Goal: Task Accomplishment & Management: Use online tool/utility

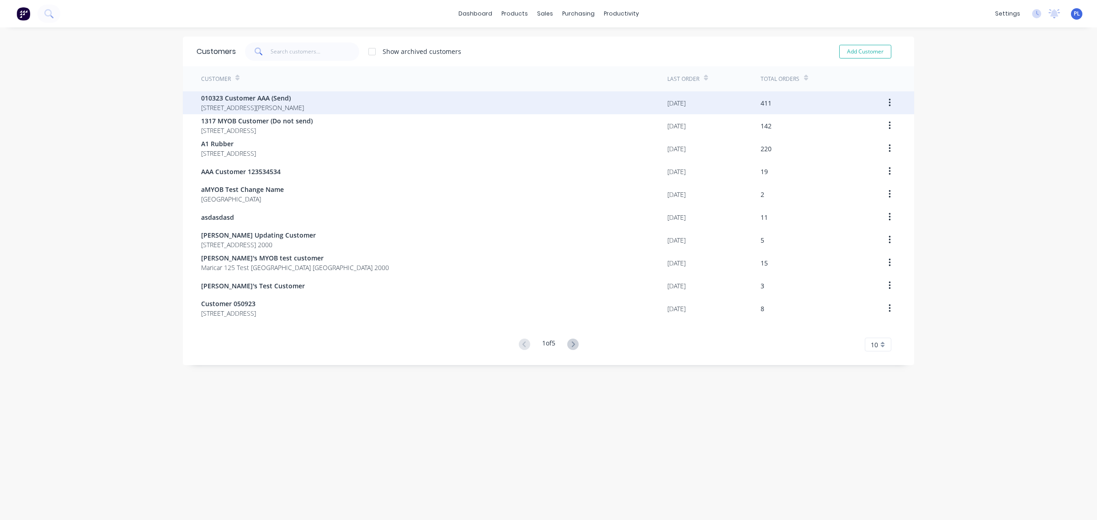
click at [289, 108] on span "[STREET_ADDRESS][PERSON_NAME]" at bounding box center [252, 108] width 103 height 10
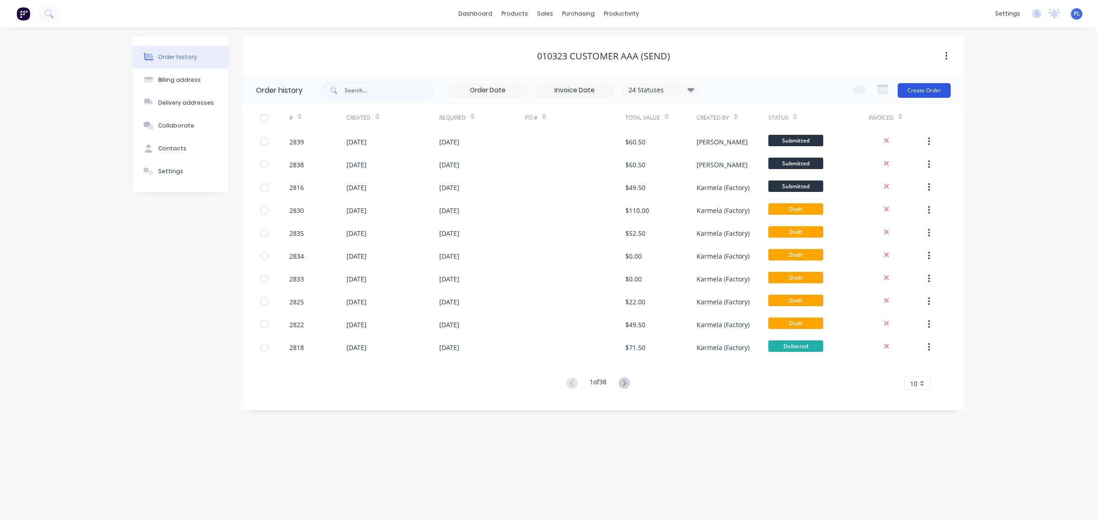
click at [918, 85] on button "Create Order" at bounding box center [924, 90] width 53 height 15
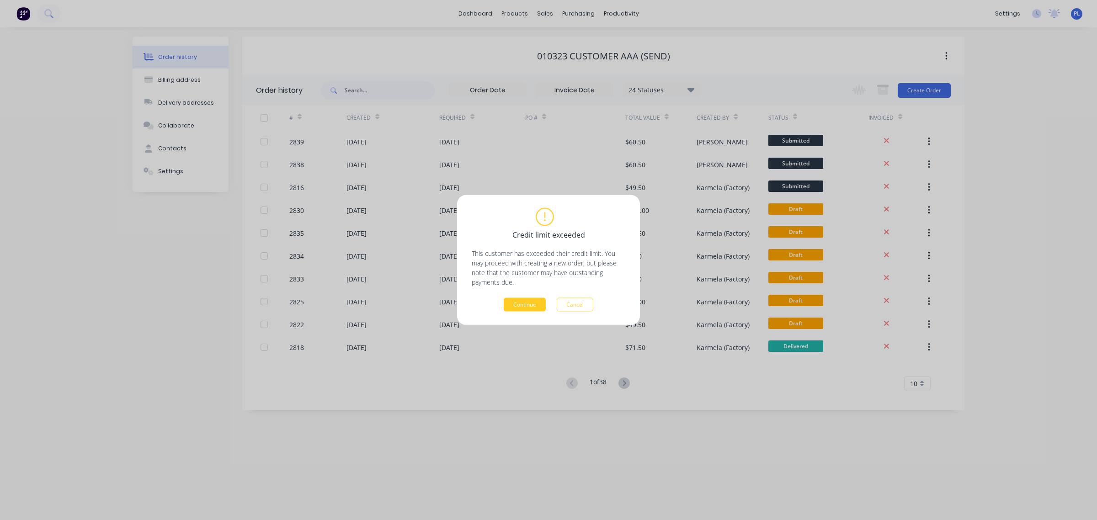
click at [513, 307] on button "Continue" at bounding box center [525, 305] width 42 height 14
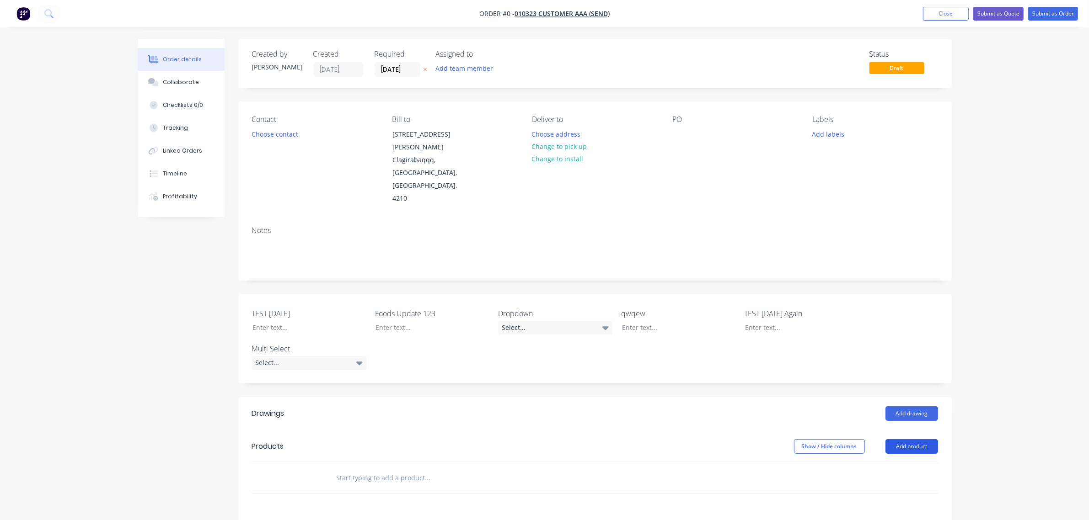
click at [919, 439] on button "Add product" at bounding box center [911, 446] width 53 height 15
click at [852, 479] on button "Basic product" at bounding box center [894, 488] width 87 height 18
drag, startPoint x: 857, startPoint y: 474, endPoint x: 806, endPoint y: 415, distance: 78.1
click at [856, 487] on input "0" at bounding box center [859, 493] width 11 height 13
type input "$5.00"
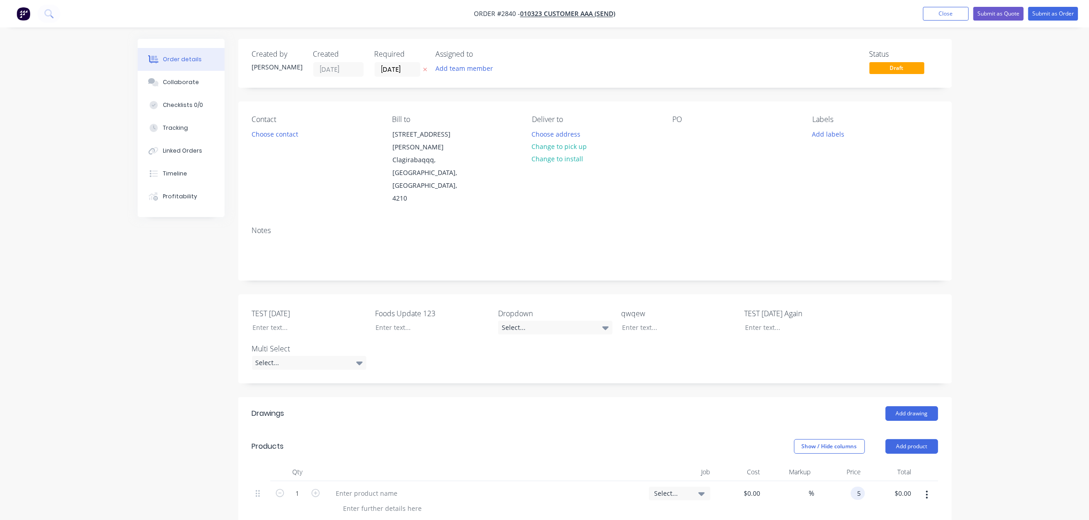
type input "$5.00"
click at [772, 407] on div "Add drawing" at bounding box center [667, 414] width 540 height 15
click at [1048, 21] on button "Submit as Order" at bounding box center [1053, 14] width 50 height 14
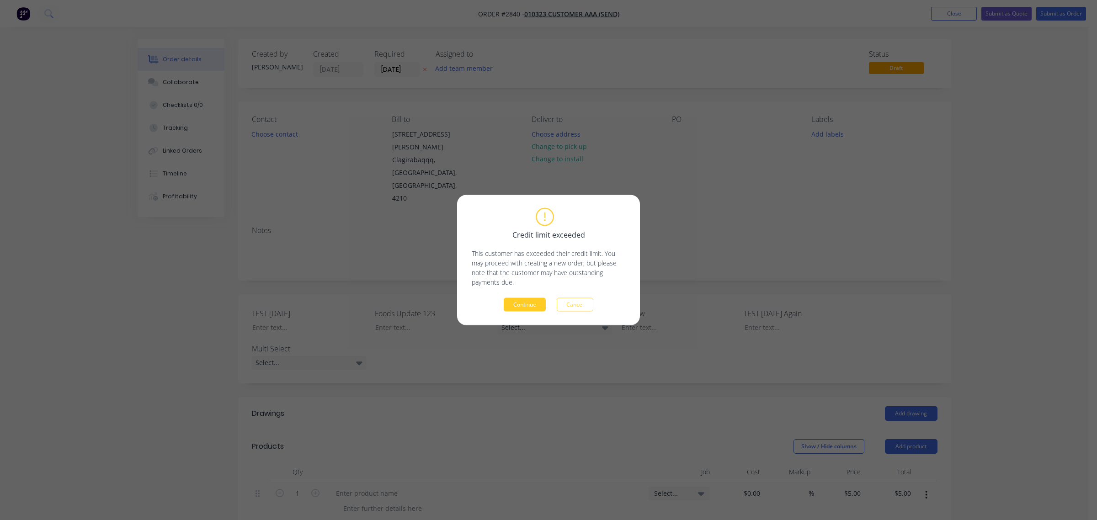
click at [534, 298] on button "Continue" at bounding box center [525, 305] width 42 height 14
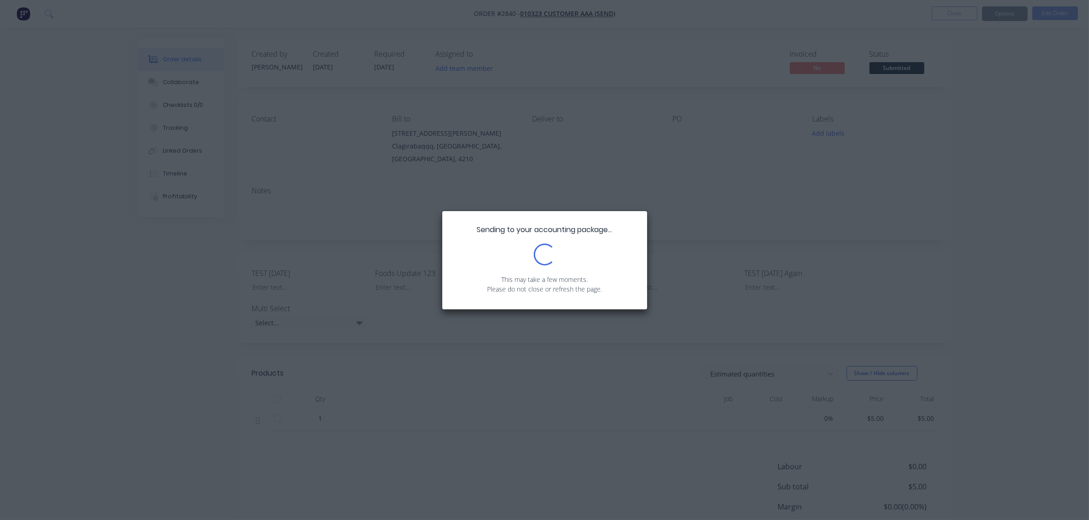
drag, startPoint x: 534, startPoint y: 298, endPoint x: 467, endPoint y: 337, distance: 77.5
click at [465, 337] on div "Sending to your accounting package... Loading... This may take a few moments. P…" at bounding box center [544, 260] width 1089 height 520
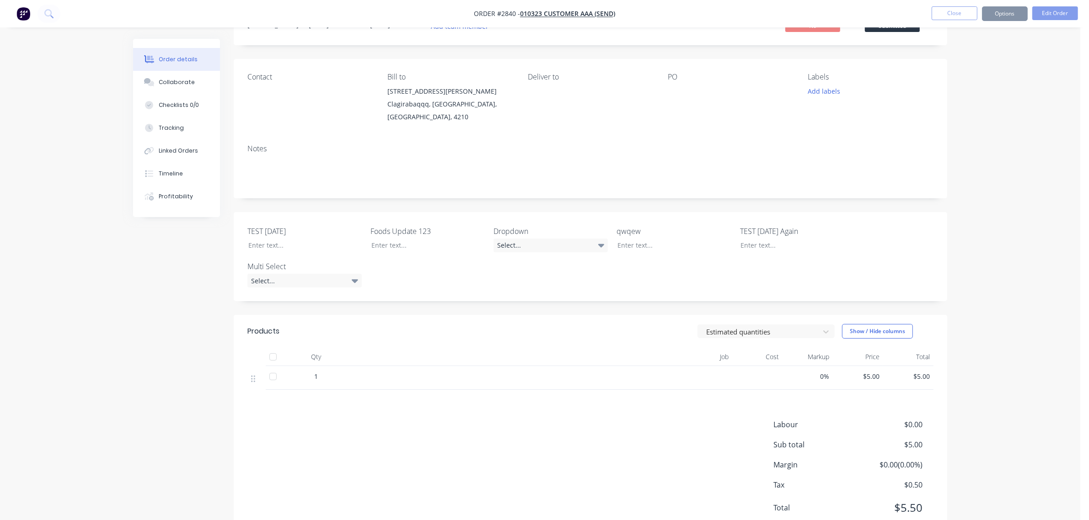
scroll to position [75, 0]
